Goal: Task Accomplishment & Management: Manage account settings

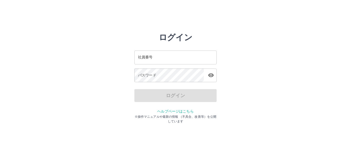
click at [145, 59] on input "社員番号" at bounding box center [175, 57] width 82 height 14
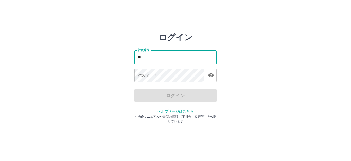
type input "*"
type input "*******"
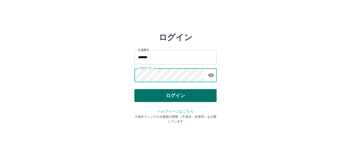
click at [170, 95] on button "ログイン" at bounding box center [175, 95] width 82 height 13
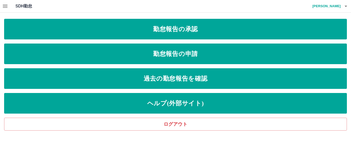
click at [5, 5] on icon "button" at bounding box center [5, 6] width 6 height 6
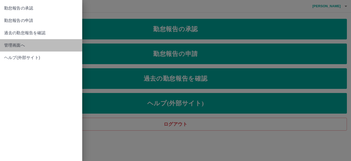
click at [18, 43] on span "管理画面へ" at bounding box center [41, 45] width 74 height 6
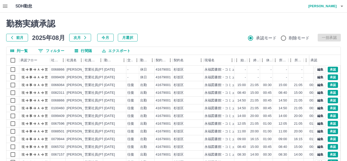
click at [7, 6] on icon "button" at bounding box center [5, 6] width 6 height 6
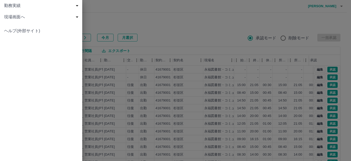
click at [13, 19] on span "現場画面へ" at bounding box center [42, 17] width 76 height 6
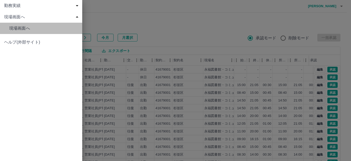
click at [16, 29] on span "現場画面へ" at bounding box center [43, 28] width 69 height 6
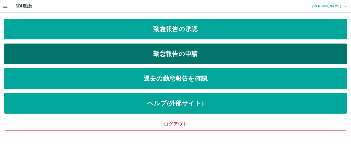
click at [198, 52] on link "勤怠報告の申請" at bounding box center [175, 53] width 343 height 21
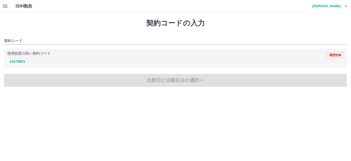
click at [2, 4] on button "button" at bounding box center [5, 6] width 10 height 12
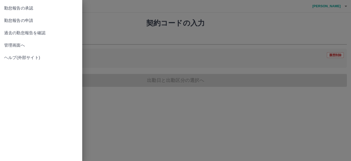
drag, startPoint x: 31, startPoint y: 8, endPoint x: 34, endPoint y: 8, distance: 3.6
click at [31, 8] on span "勤怠報告の承認" at bounding box center [41, 8] width 74 height 6
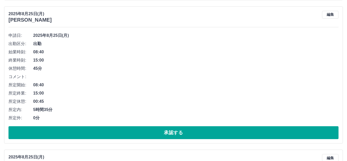
scroll to position [1337, 0]
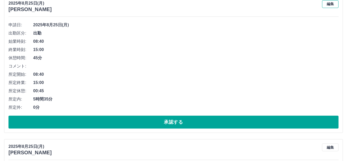
click at [329, 6] on button "編集" at bounding box center [330, 4] width 16 height 8
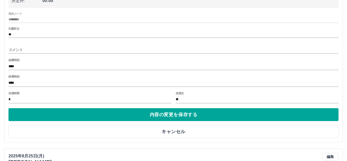
scroll to position [1414, 0]
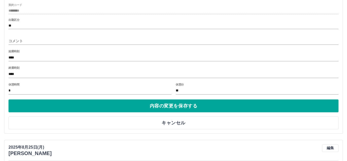
click at [37, 76] on input "****" at bounding box center [173, 73] width 330 height 7
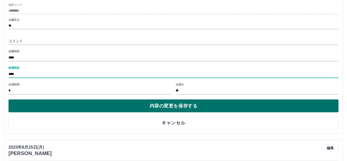
type input "****"
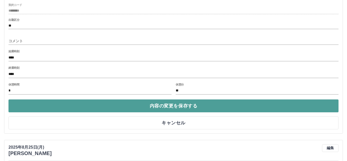
click at [174, 103] on button "内容の変更を保存する" at bounding box center [173, 105] width 330 height 13
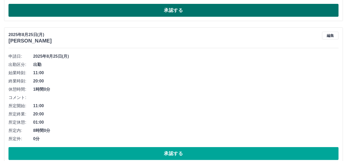
scroll to position [308, 0]
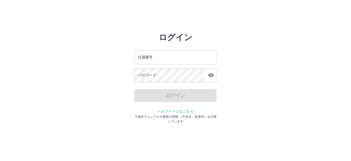
click at [153, 54] on input "社員番号" at bounding box center [175, 57] width 82 height 14
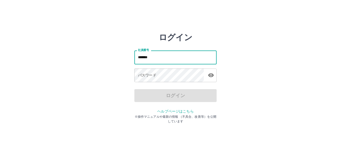
type input "*******"
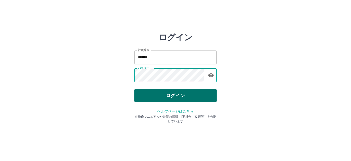
click at [187, 93] on button "ログイン" at bounding box center [175, 95] width 82 height 13
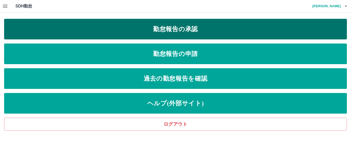
click at [174, 34] on link "勤怠報告の承認" at bounding box center [175, 29] width 343 height 21
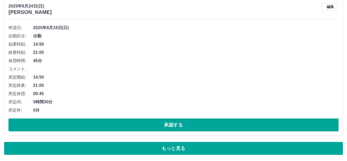
scroll to position [2829, 0]
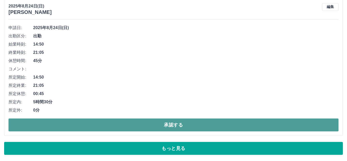
click at [172, 121] on button "承認する" at bounding box center [173, 124] width 330 height 13
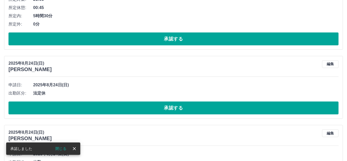
scroll to position [2417, 0]
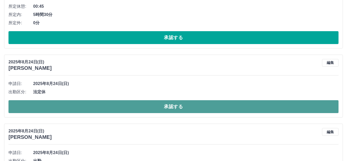
click at [178, 112] on button "承認する" at bounding box center [173, 106] width 330 height 13
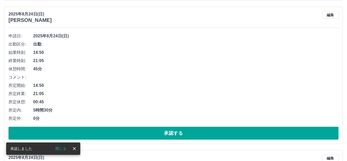
scroll to position [2314, 0]
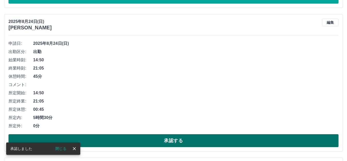
click at [173, 141] on button "承認する" at bounding box center [173, 140] width 330 height 13
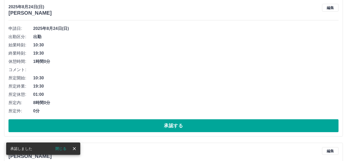
scroll to position [2186, 0]
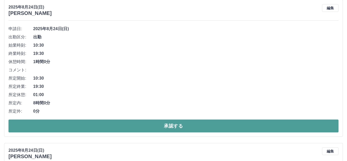
drag, startPoint x: 176, startPoint y: 124, endPoint x: 171, endPoint y: 125, distance: 4.5
click at [175, 125] on button "承認する" at bounding box center [173, 125] width 330 height 13
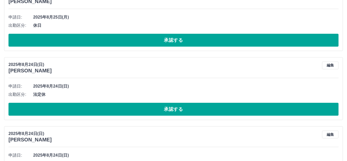
scroll to position [2069, 0]
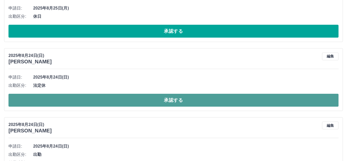
click at [171, 100] on button "承認する" at bounding box center [173, 100] width 330 height 13
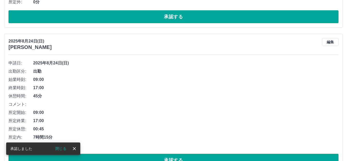
scroll to position [2903, 0]
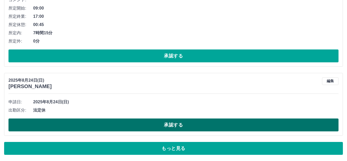
click at [156, 127] on button "承認する" at bounding box center [173, 124] width 330 height 13
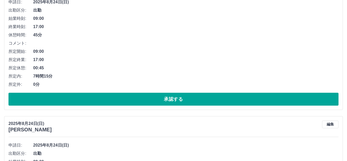
scroll to position [2977, 0]
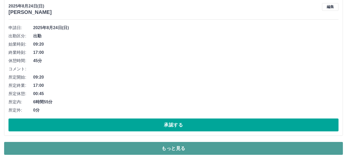
click at [184, 146] on button "もっと見る" at bounding box center [173, 148] width 339 height 13
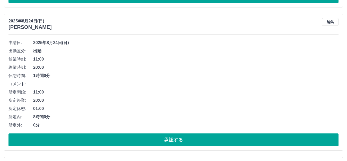
scroll to position [3542, 0]
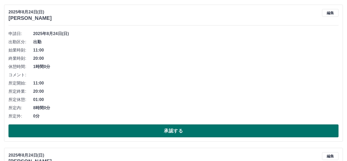
click at [179, 126] on button "承認する" at bounding box center [173, 130] width 330 height 13
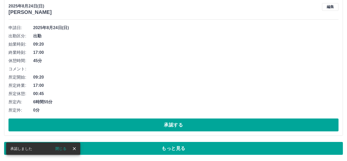
scroll to position [2977, 0]
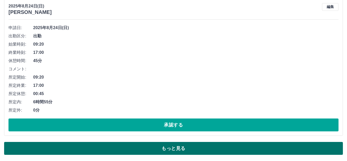
click at [174, 148] on button "もっと見る" at bounding box center [173, 148] width 339 height 13
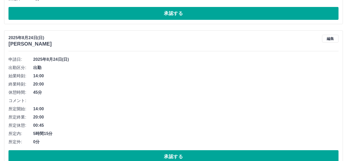
scroll to position [3542, 0]
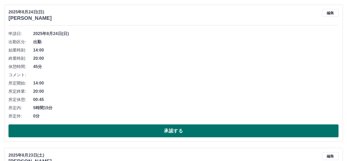
click at [160, 133] on button "承認する" at bounding box center [173, 130] width 330 height 13
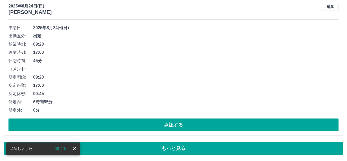
scroll to position [2977, 0]
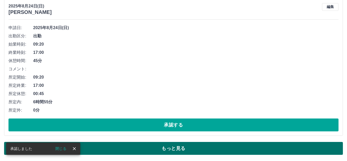
click at [190, 148] on button "もっと見る" at bounding box center [173, 148] width 339 height 13
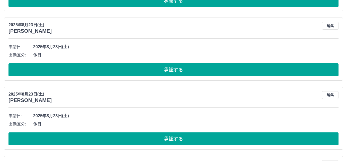
scroll to position [3568, 0]
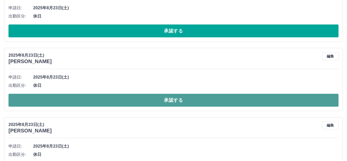
click at [175, 104] on button "承認する" at bounding box center [173, 100] width 330 height 13
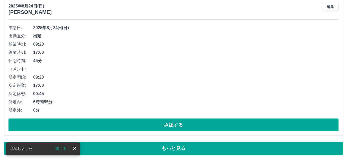
scroll to position [2977, 0]
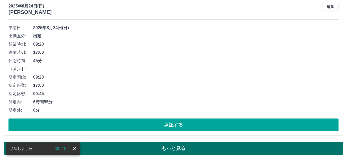
click at [205, 146] on button "もっと見る" at bounding box center [173, 148] width 339 height 13
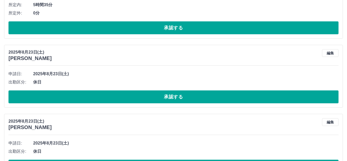
scroll to position [3491, 0]
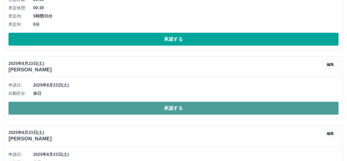
click at [174, 111] on button "承認する" at bounding box center [173, 108] width 330 height 13
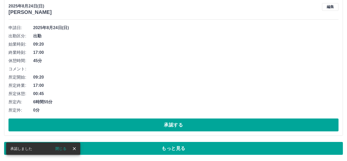
scroll to position [2977, 0]
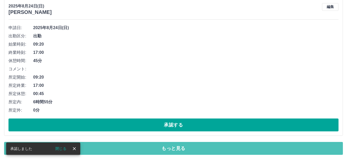
click at [188, 147] on button "もっと見る" at bounding box center [173, 148] width 339 height 13
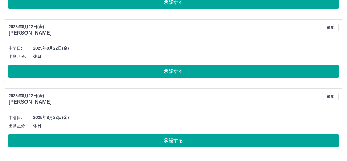
scroll to position [4673, 0]
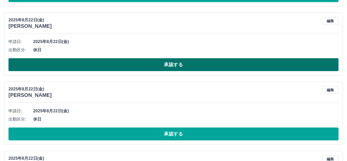
click at [160, 63] on button "承認する" at bounding box center [173, 64] width 330 height 13
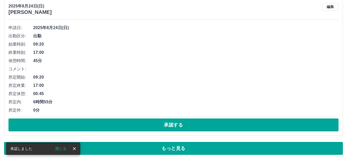
scroll to position [2977, 0]
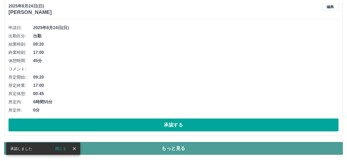
click at [210, 151] on button "もっと見る" at bounding box center [173, 148] width 339 height 13
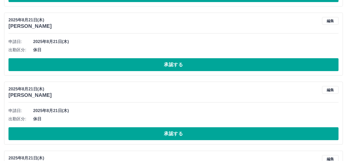
scroll to position [5162, 0]
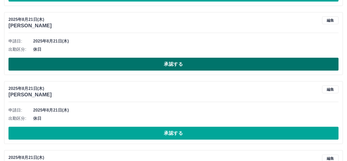
click at [183, 64] on button "承認する" at bounding box center [173, 64] width 330 height 13
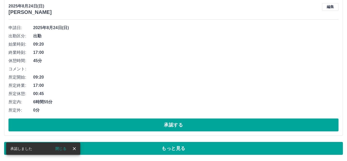
scroll to position [2977, 0]
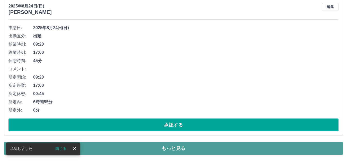
click at [186, 146] on button "もっと見る" at bounding box center [173, 148] width 339 height 13
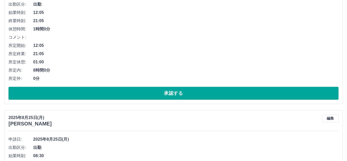
scroll to position [0, 0]
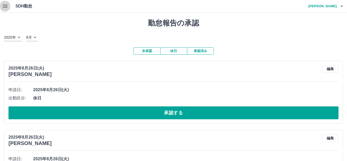
click at [4, 6] on icon "button" at bounding box center [5, 6] width 5 height 3
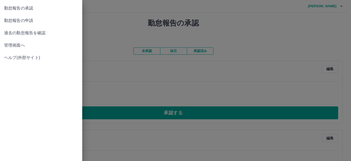
click at [19, 44] on span "管理画面へ" at bounding box center [41, 45] width 74 height 6
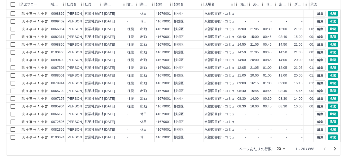
scroll to position [57, 0]
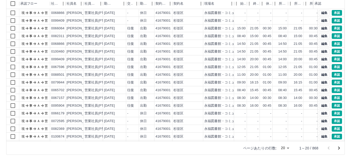
click at [284, 147] on body "SDH勤怠 [PERSON_NAME] 勤務実績承認 前月 [DATE] 次月 今月 月選択 承認モード 削除モード 一括承認 列一覧 0 フィルター 行間隔…" at bounding box center [175, 51] width 351 height 217
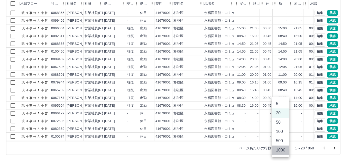
click at [282, 148] on li "1000" at bounding box center [280, 149] width 17 height 9
type input "****"
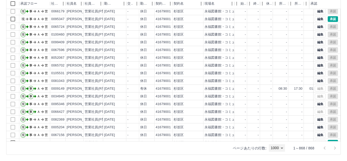
scroll to position [900, 0]
